Goal: Information Seeking & Learning: Learn about a topic

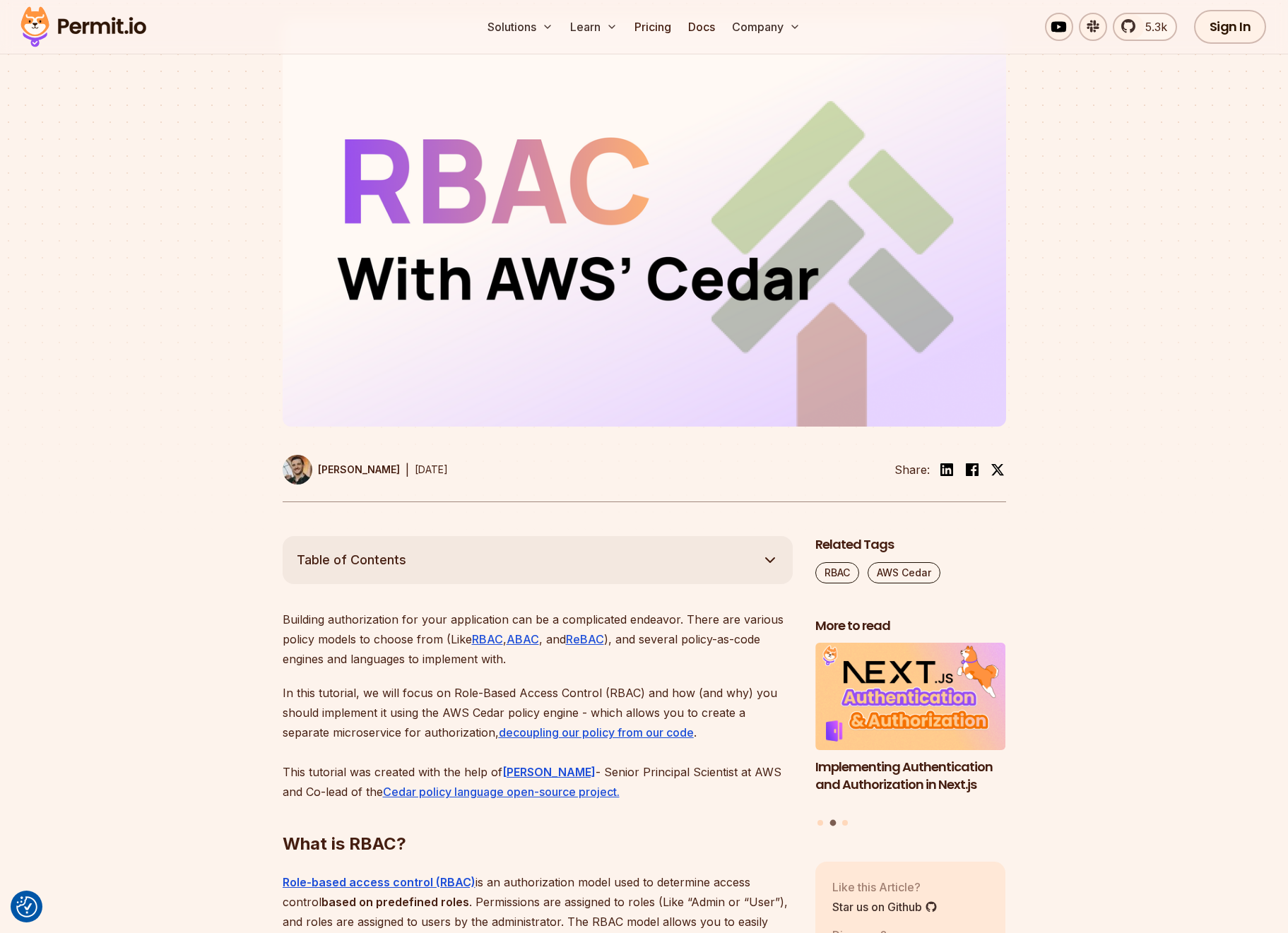
scroll to position [280, 0]
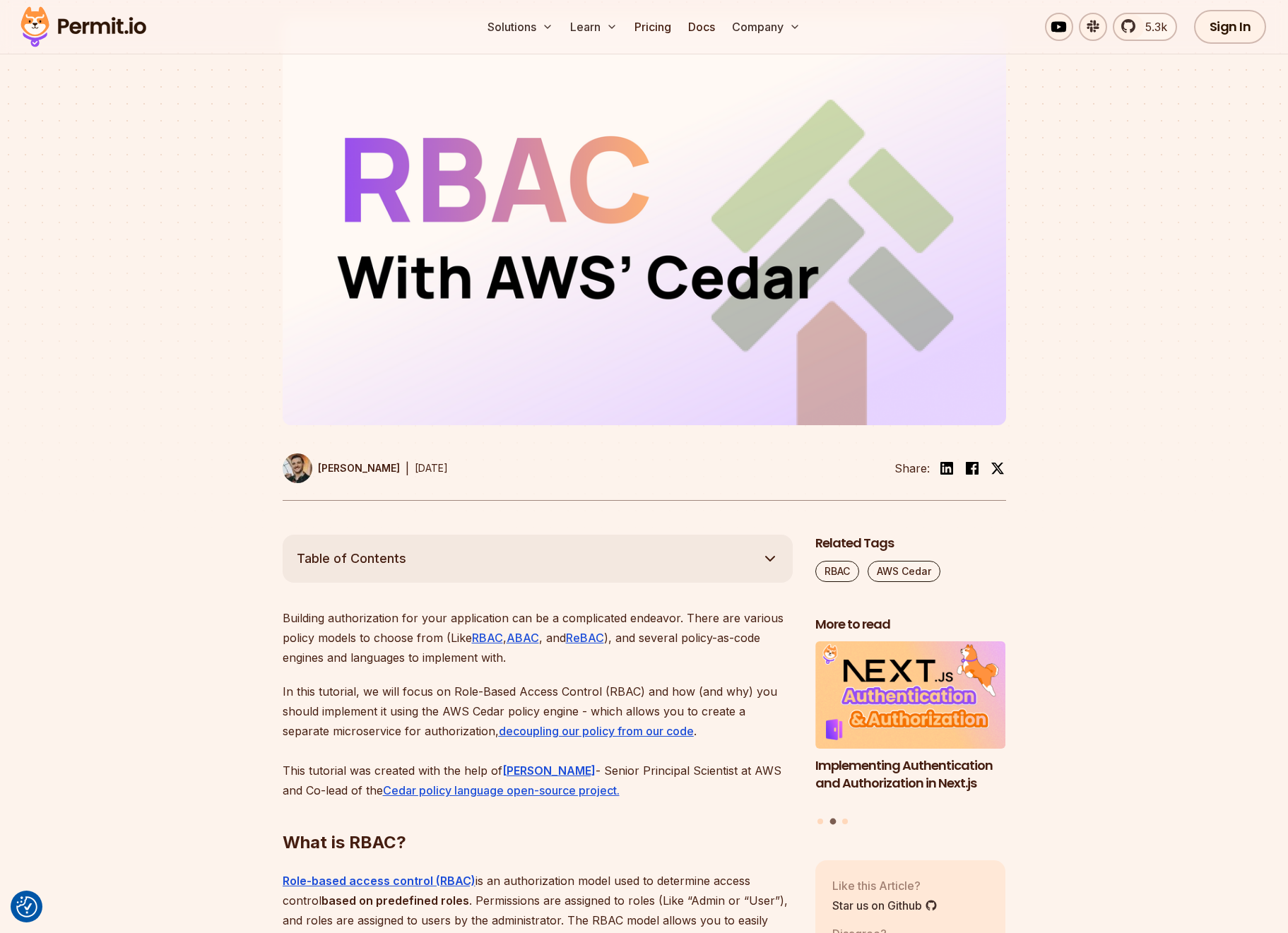
click at [252, 404] on div at bounding box center [644, 281] width 1288 height 506
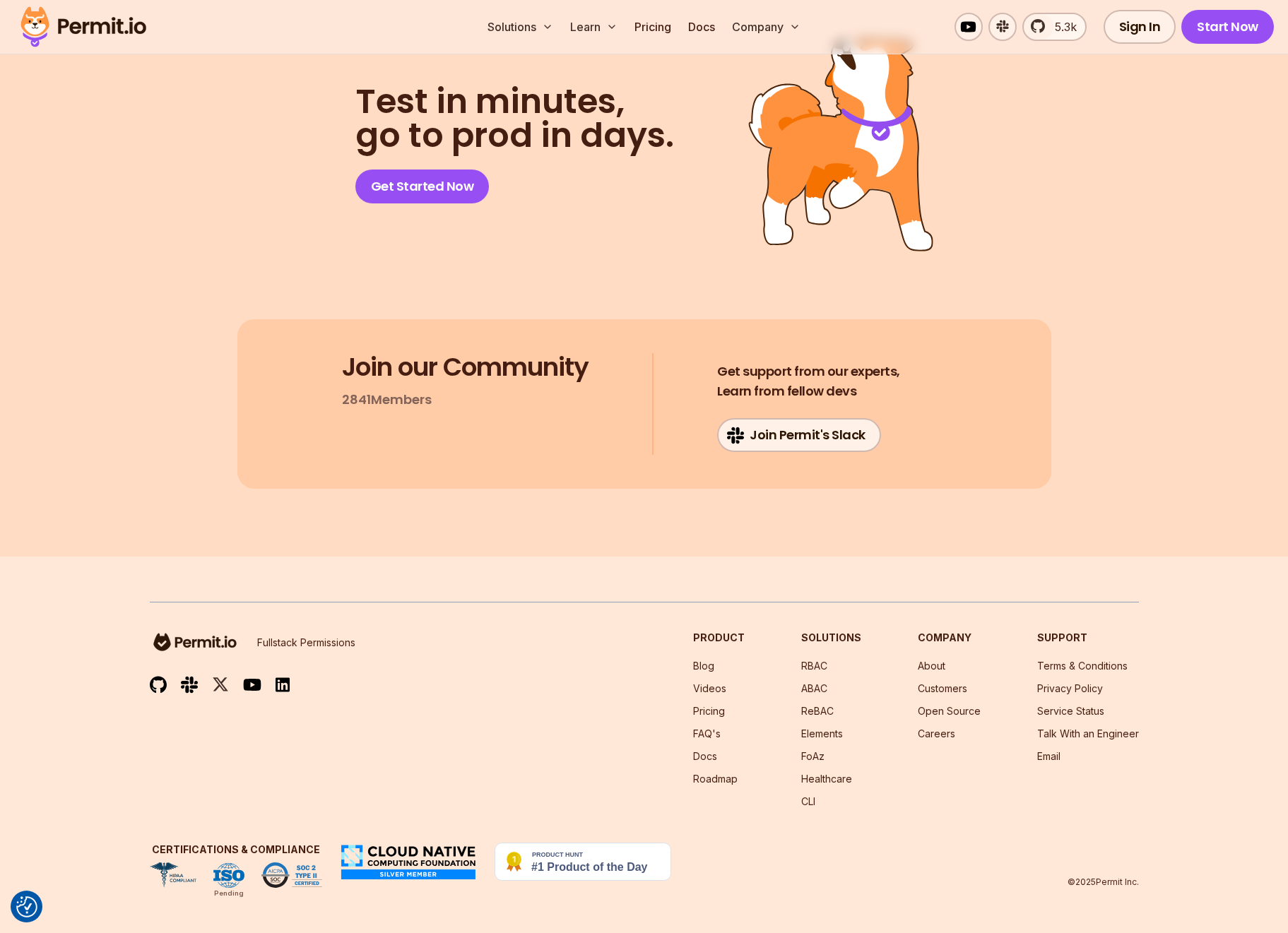
scroll to position [452, 0]
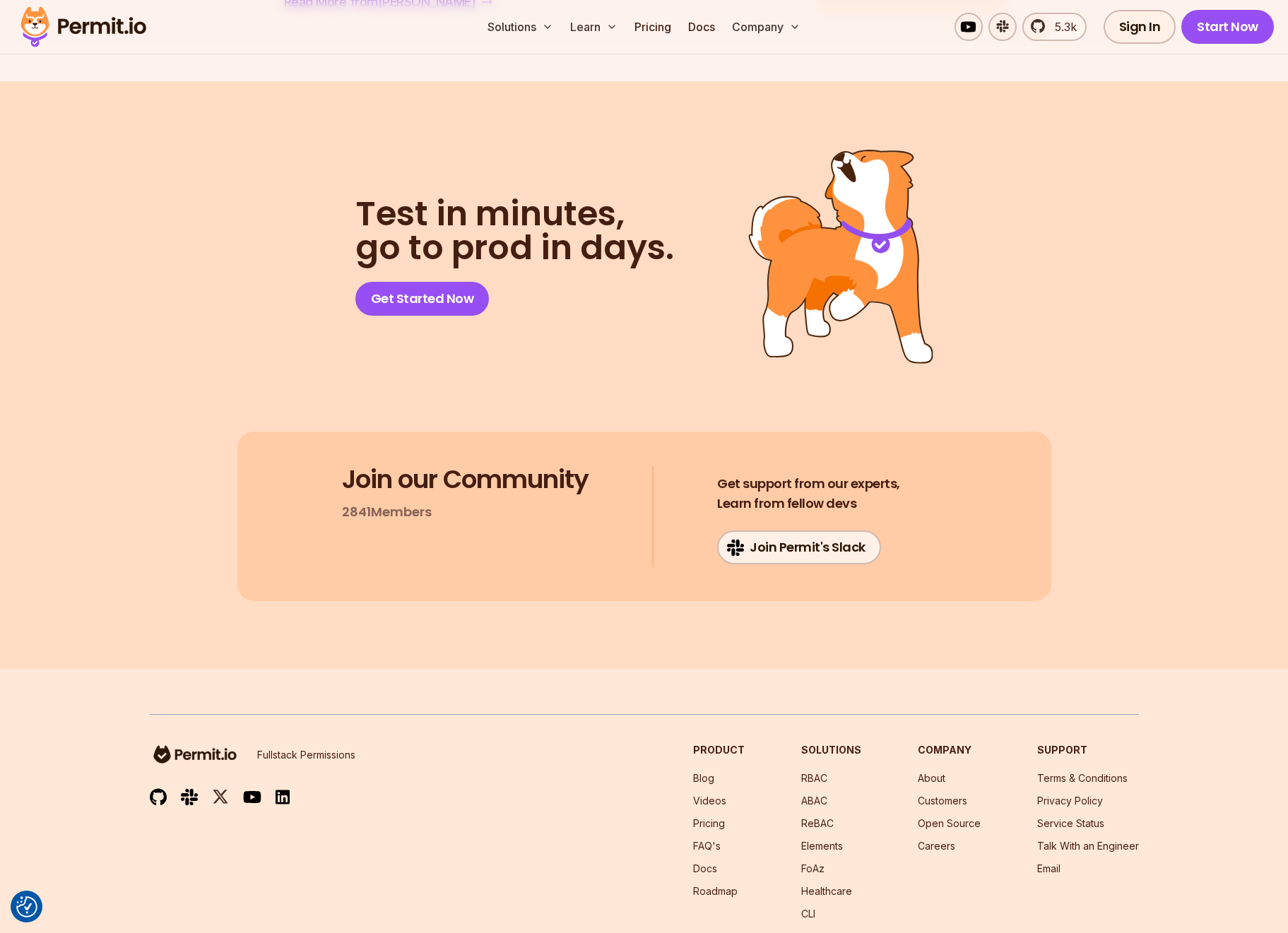
scroll to position [10274, 0]
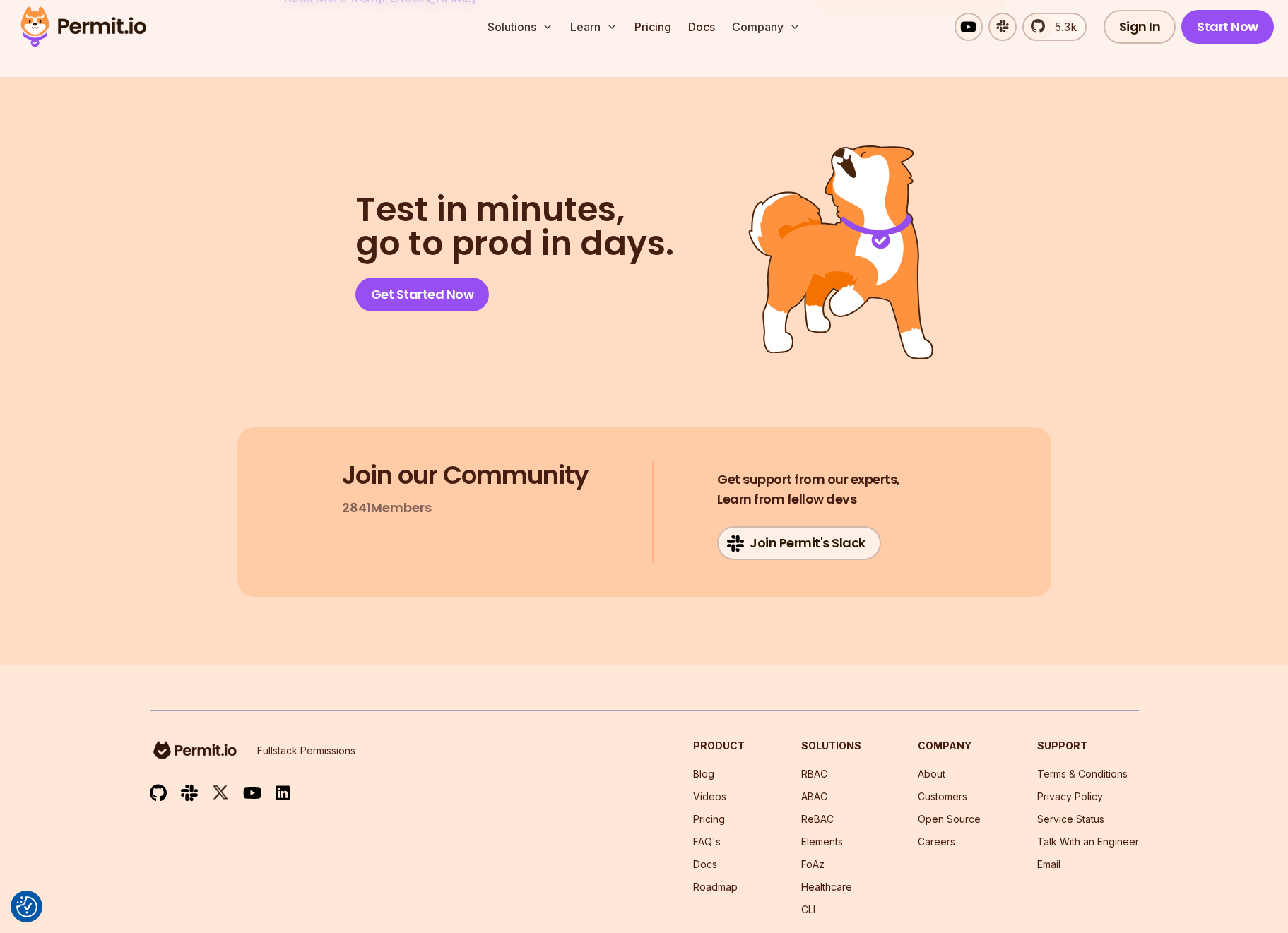
drag, startPoint x: 258, startPoint y: 869, endPoint x: 297, endPoint y: 885, distance: 42.2
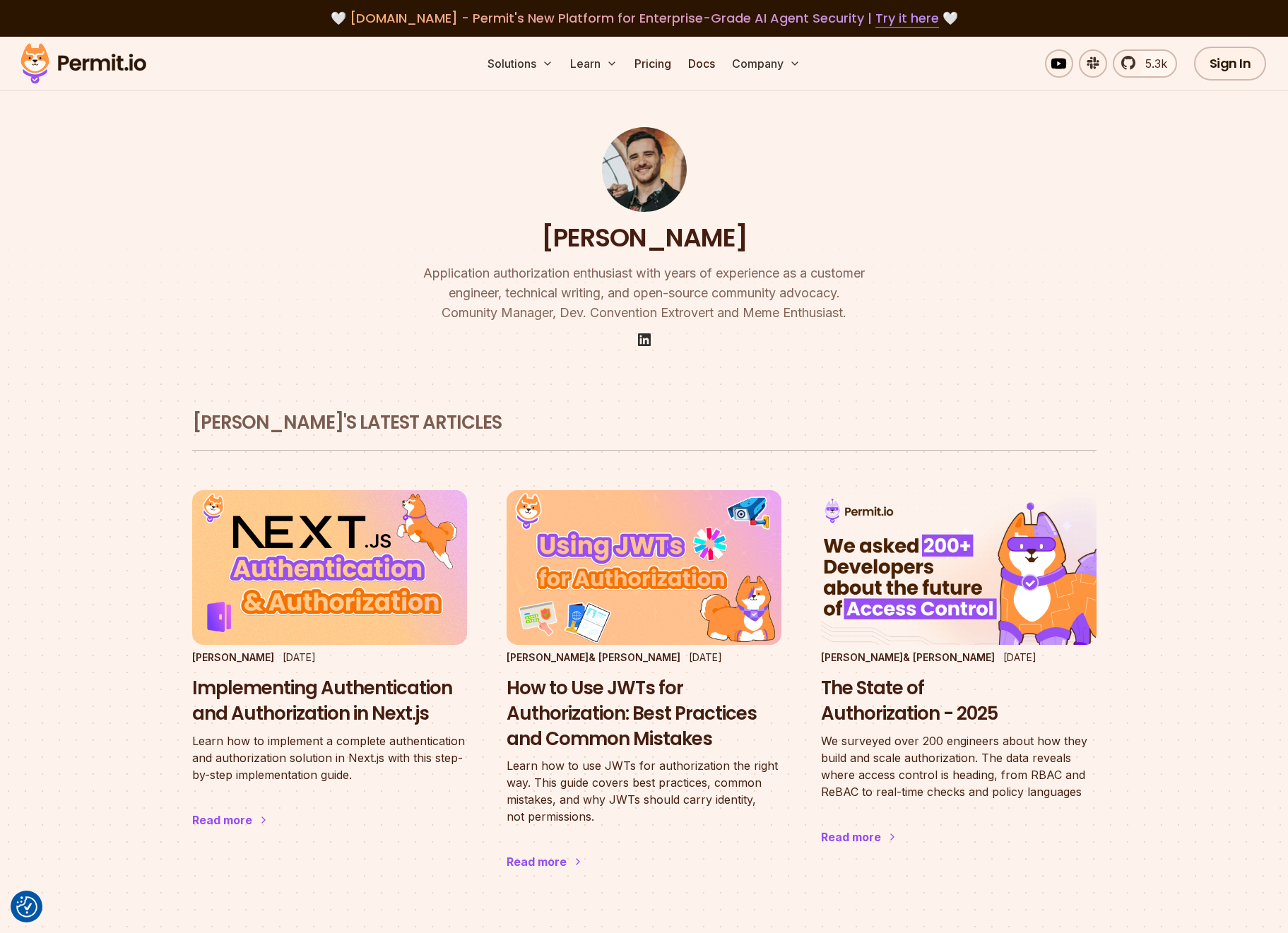
click at [646, 342] on img at bounding box center [644, 339] width 17 height 17
